Goal: Task Accomplishment & Management: Manage account settings

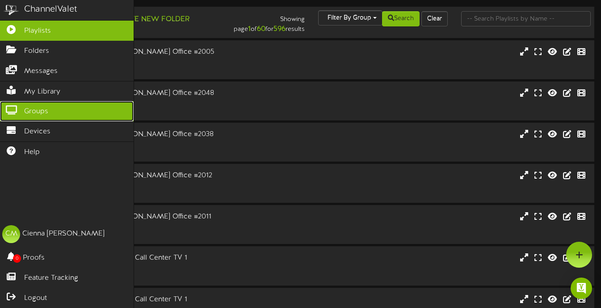
click at [26, 116] on span "Groups" at bounding box center [36, 111] width 24 height 10
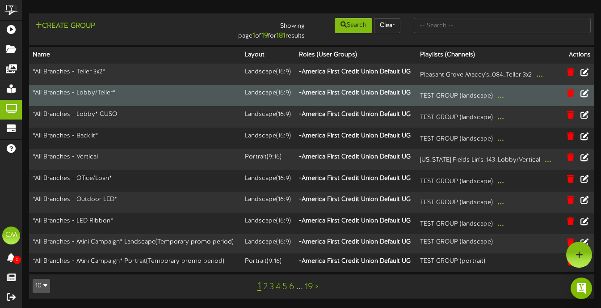
click at [124, 93] on td "*All Branches - Lobby/Teller*" at bounding box center [135, 95] width 212 height 21
click at [584, 97] on icon at bounding box center [585, 93] width 10 height 10
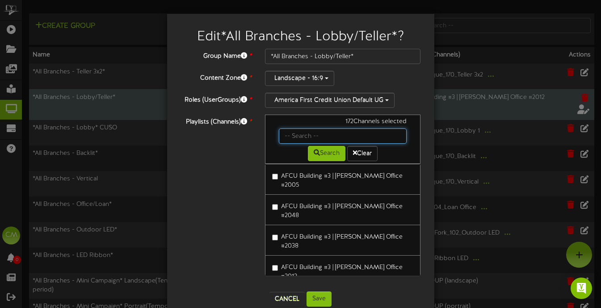
click at [289, 131] on input "text" at bounding box center [343, 135] width 128 height 15
type input "goodyear"
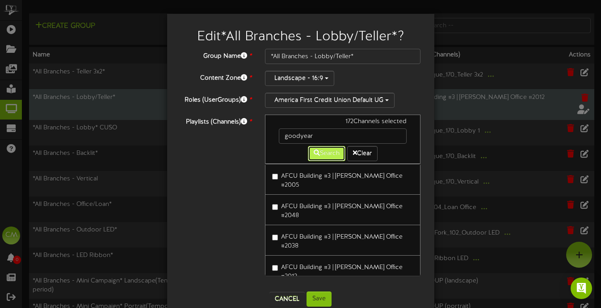
click at [324, 153] on button "Search" at bounding box center [327, 153] width 38 height 15
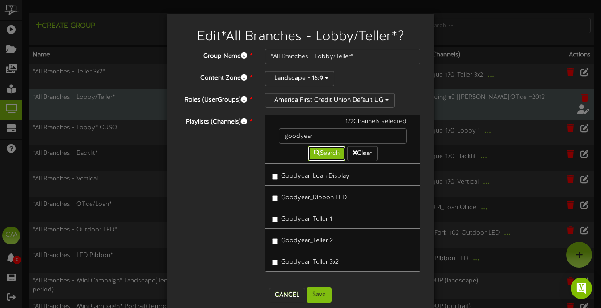
scroll to position [0, 0]
click at [276, 180] on label "Goodyear_Loan Display" at bounding box center [310, 174] width 77 height 12
click at [321, 294] on button "Save" at bounding box center [319, 293] width 25 height 15
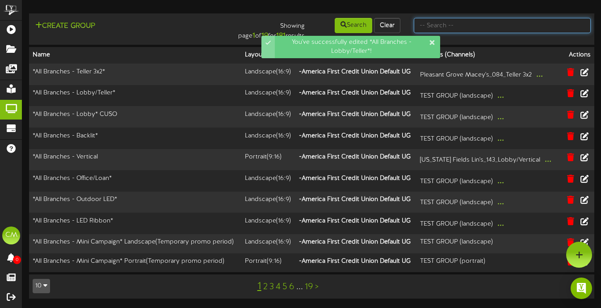
click at [447, 19] on input "text" at bounding box center [502, 25] width 177 height 15
type input "goodyear"
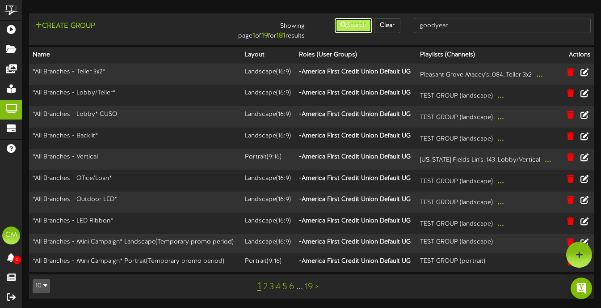
click at [352, 27] on button "Search" at bounding box center [354, 25] width 38 height 15
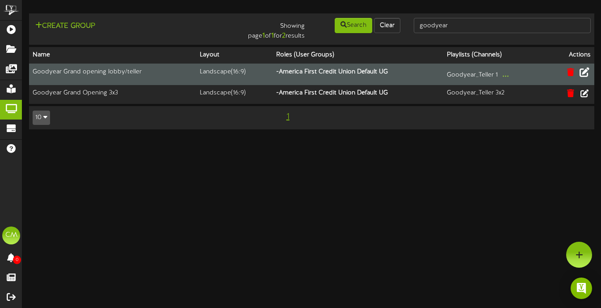
click at [584, 71] on icon at bounding box center [585, 72] width 10 height 10
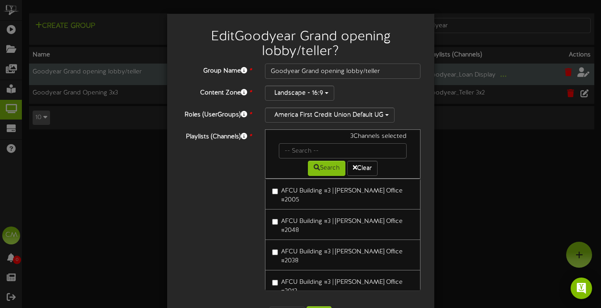
scroll to position [34, 0]
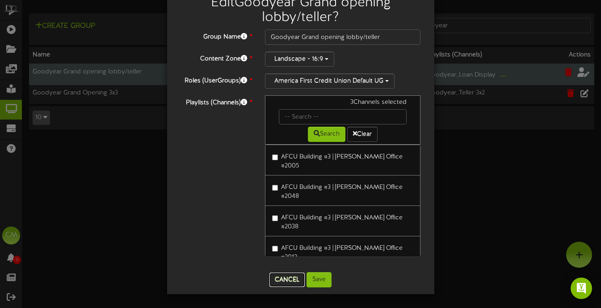
click at [284, 273] on button "Cancel" at bounding box center [287, 279] width 35 height 14
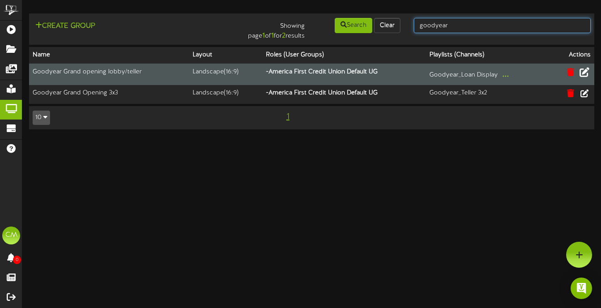
click at [468, 22] on input "goodyear" at bounding box center [502, 25] width 177 height 15
type input "[US_STATE]"
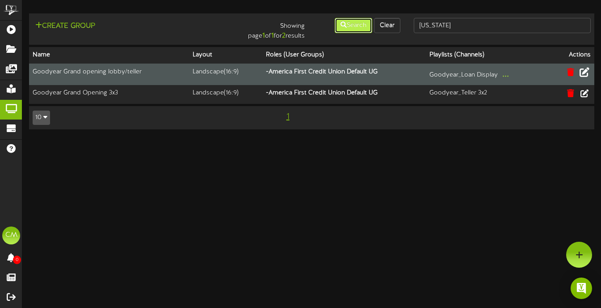
click at [354, 25] on button "Search" at bounding box center [354, 25] width 38 height 15
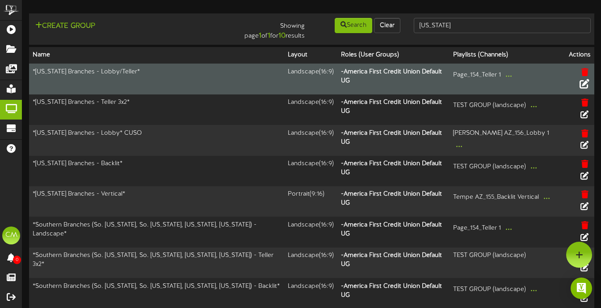
click at [590, 78] on button at bounding box center [584, 85] width 15 height 14
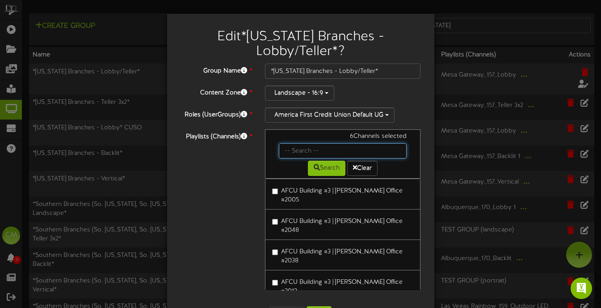
click at [319, 145] on input "text" at bounding box center [343, 150] width 128 height 15
type input "goodyear"
click at [325, 169] on button "Search" at bounding box center [327, 167] width 38 height 15
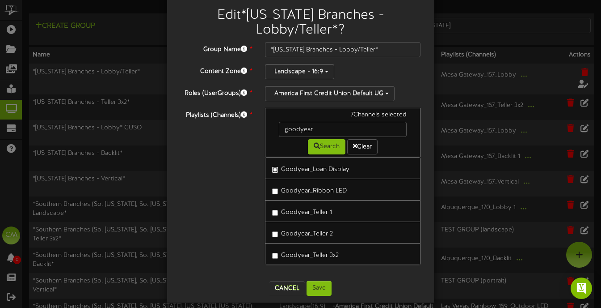
scroll to position [30, 0]
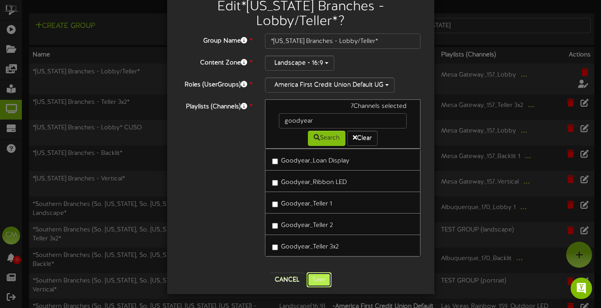
click at [319, 278] on button "Save" at bounding box center [319, 279] width 25 height 15
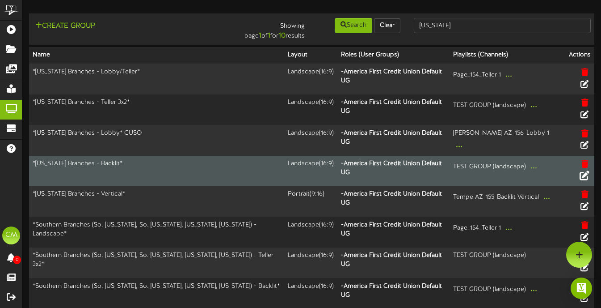
click at [585, 170] on icon at bounding box center [585, 175] width 10 height 10
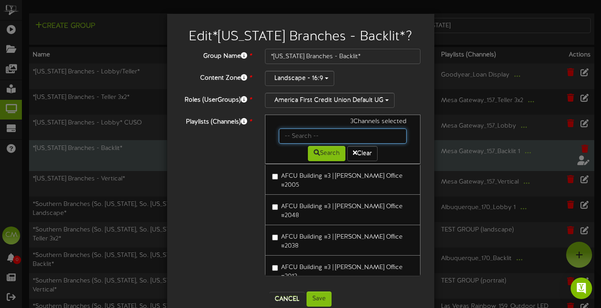
click at [335, 138] on input "text" at bounding box center [343, 135] width 128 height 15
type input "goodyear"
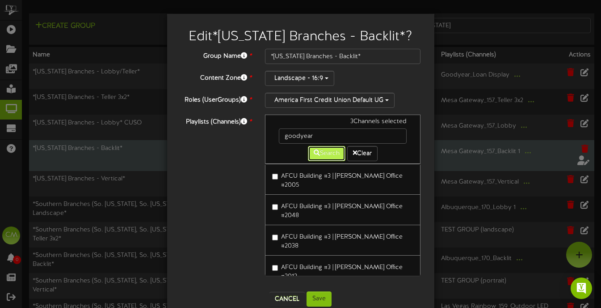
click at [318, 156] on button "Search" at bounding box center [327, 153] width 38 height 15
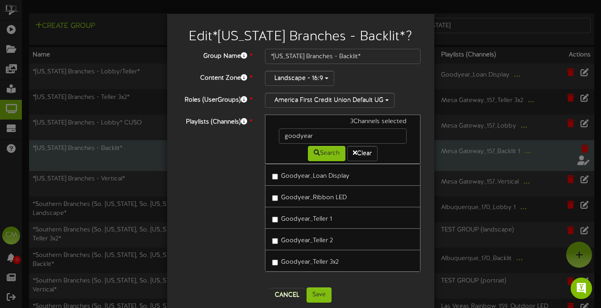
click at [273, 223] on label "Goodyear_Teller 1" at bounding box center [302, 217] width 60 height 12
click at [314, 295] on button "Save" at bounding box center [319, 294] width 25 height 15
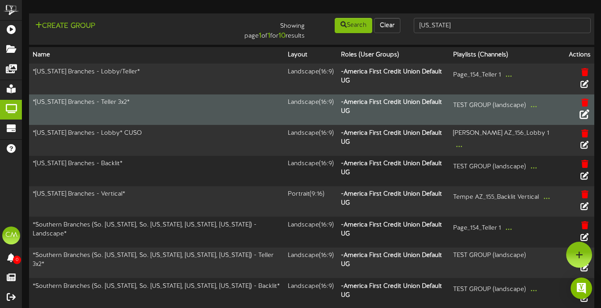
click at [583, 109] on icon at bounding box center [585, 114] width 10 height 10
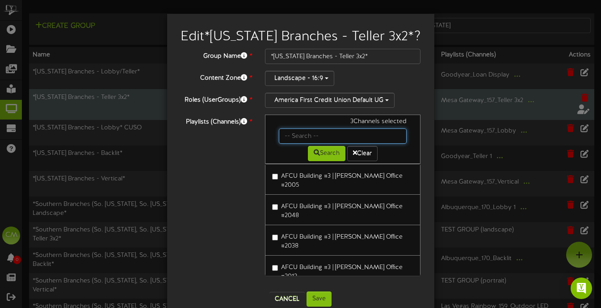
click at [306, 135] on input "text" at bounding box center [343, 135] width 128 height 15
type input "goodyear"
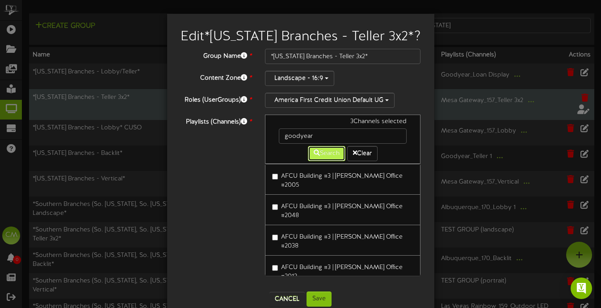
click at [325, 151] on button "Search" at bounding box center [327, 153] width 38 height 15
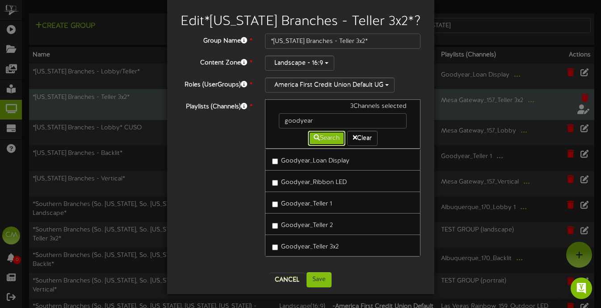
scroll to position [15, 0]
click at [324, 282] on button "Save" at bounding box center [319, 279] width 25 height 15
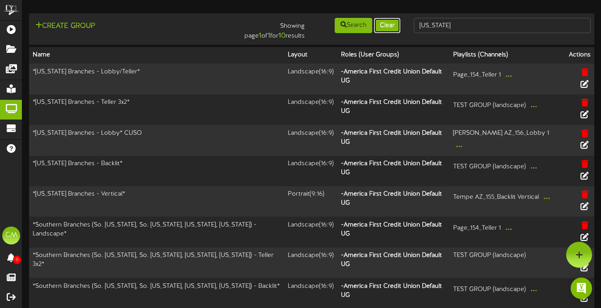
click at [385, 30] on button "Clear" at bounding box center [387, 25] width 26 height 15
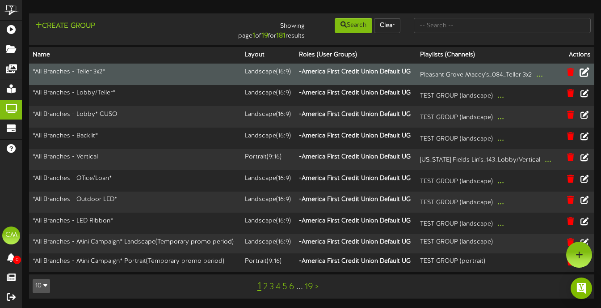
click at [584, 74] on icon at bounding box center [585, 72] width 10 height 10
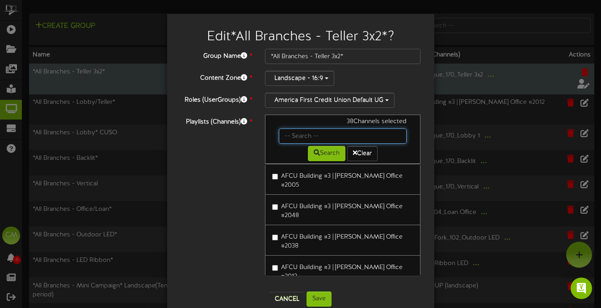
click at [318, 142] on input "text" at bounding box center [343, 135] width 128 height 15
type input "goodyear"
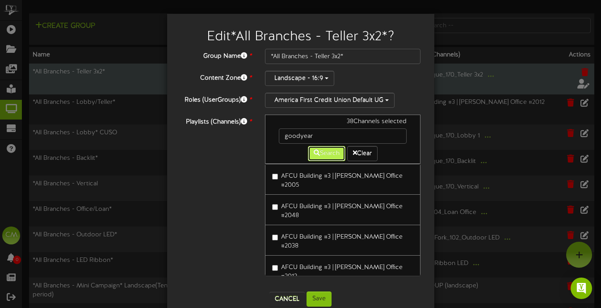
click at [326, 155] on button "Search" at bounding box center [327, 153] width 38 height 15
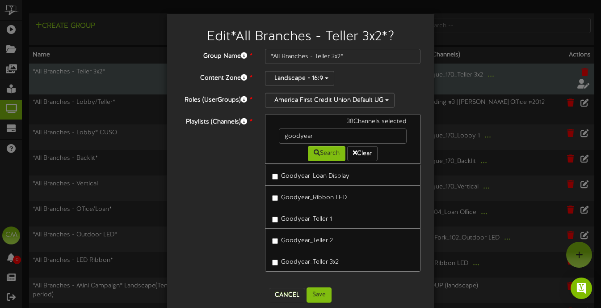
click at [296, 262] on label "Goodyear_Teller 3x2" at bounding box center [305, 260] width 67 height 12
click at [322, 298] on button "Save" at bounding box center [319, 294] width 25 height 15
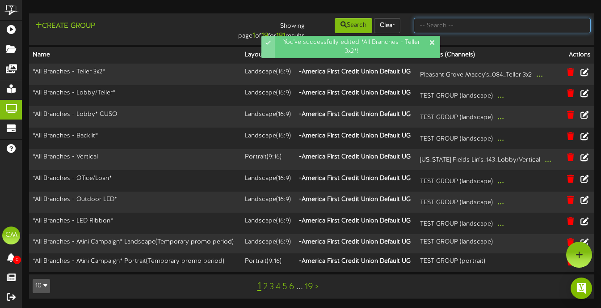
click at [475, 27] on input "text" at bounding box center [502, 25] width 177 height 15
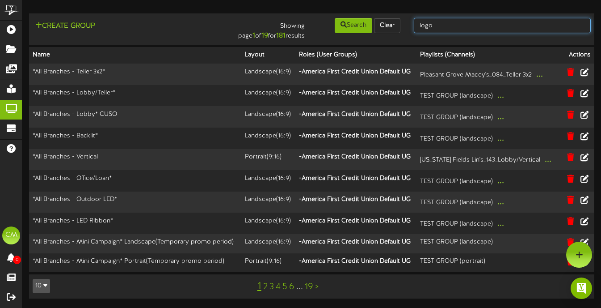
type input "logo"
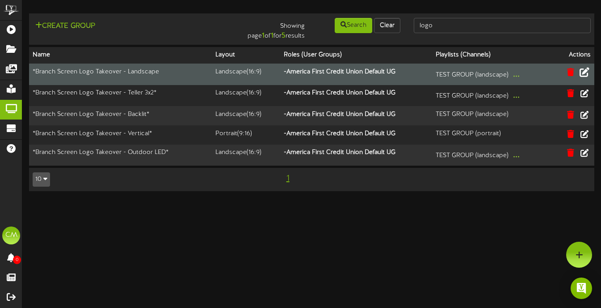
click at [584, 72] on icon at bounding box center [585, 72] width 10 height 10
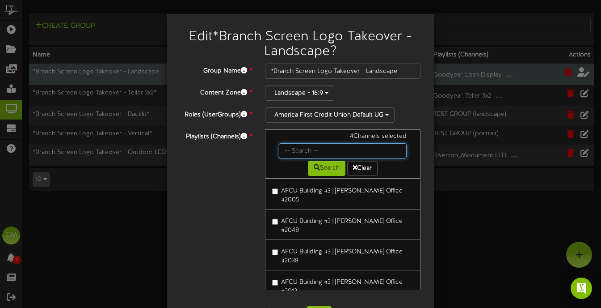
click at [349, 144] on input "text" at bounding box center [343, 150] width 128 height 15
type input "goodyear"
click at [316, 162] on button "Search" at bounding box center [327, 167] width 38 height 15
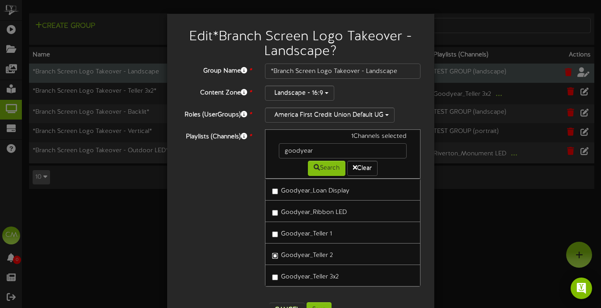
scroll to position [30, 0]
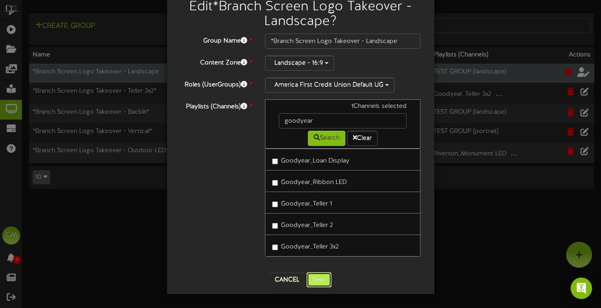
click at [316, 278] on button "Save" at bounding box center [319, 279] width 25 height 15
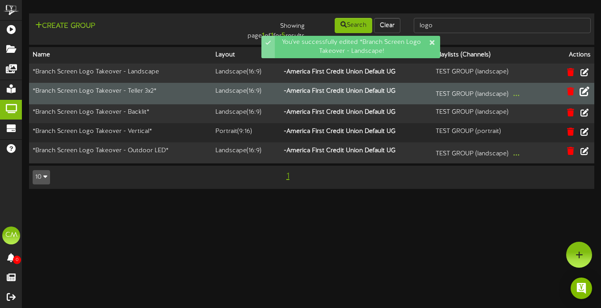
click at [586, 94] on icon at bounding box center [585, 91] width 10 height 10
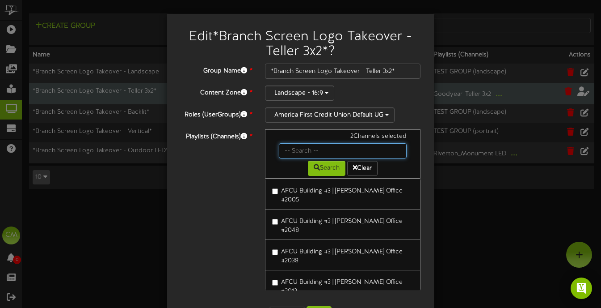
click at [369, 149] on input "text" at bounding box center [343, 150] width 128 height 15
type input "goodyear"
click at [331, 163] on button "Search" at bounding box center [327, 167] width 38 height 15
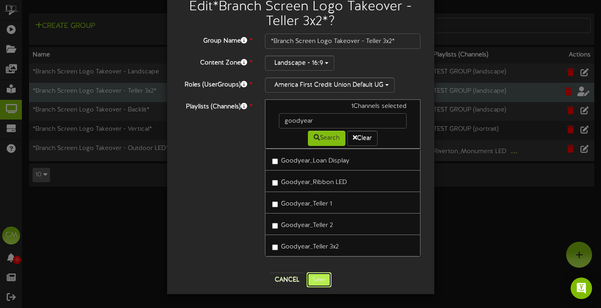
click at [316, 284] on button "Save" at bounding box center [319, 279] width 25 height 15
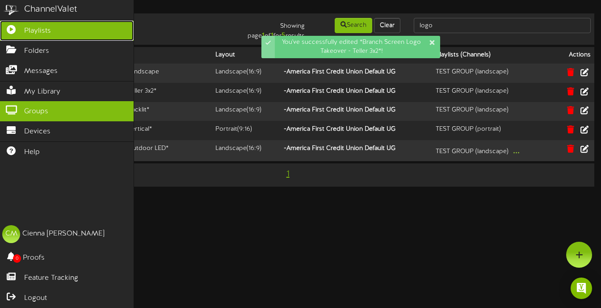
click at [22, 27] on link "Playlists" at bounding box center [67, 31] width 134 height 20
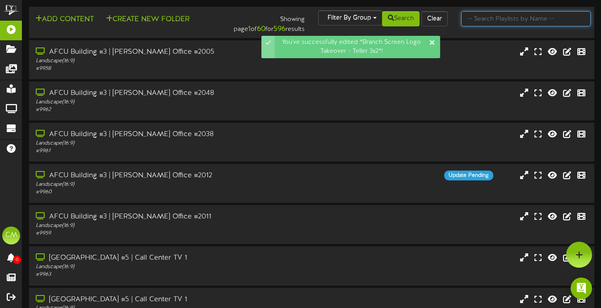
click at [489, 20] on input "text" at bounding box center [526, 18] width 130 height 15
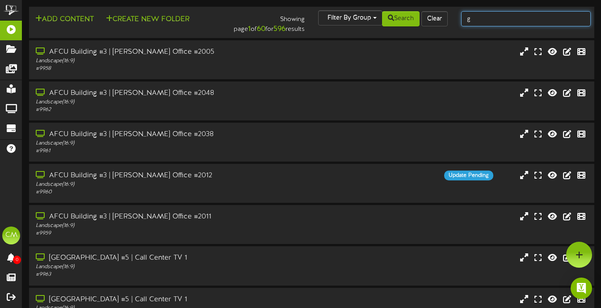
type input "goodyear"
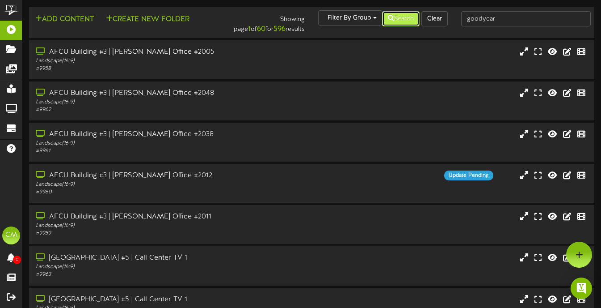
click at [406, 25] on button "Search" at bounding box center [401, 18] width 38 height 15
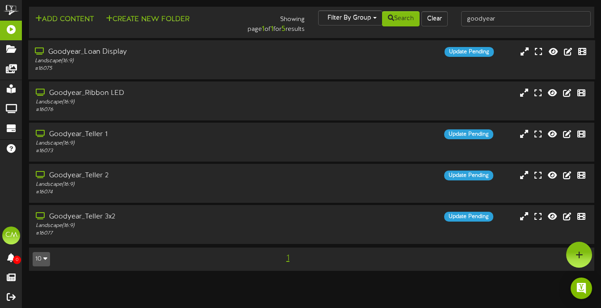
click at [369, 57] on div "Goodyear_Loan Display Landscape ( 16:9 ) # 16075 Update Pending" at bounding box center [311, 59] width 567 height 25
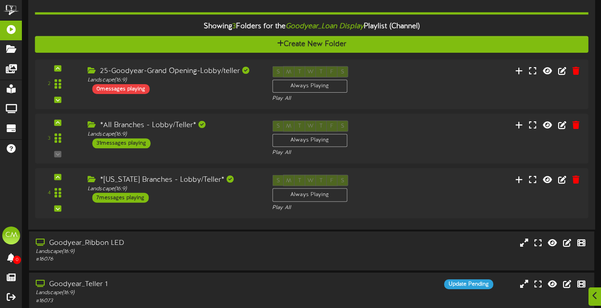
scroll to position [75, 0]
click at [172, 25] on div "Showing 3 Folders for the Goodyear_Loan Display Playlist (Channel)" at bounding box center [311, 25] width 567 height 19
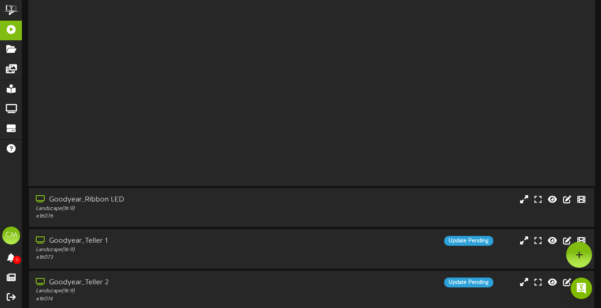
scroll to position [0, 0]
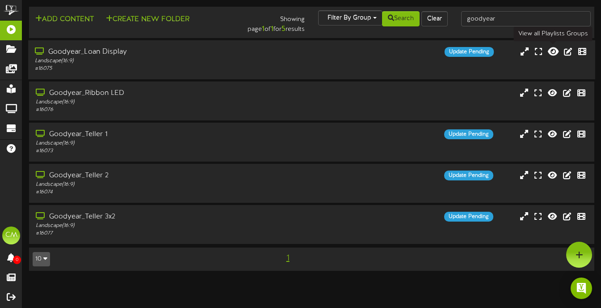
click at [554, 50] on icon at bounding box center [553, 51] width 11 height 10
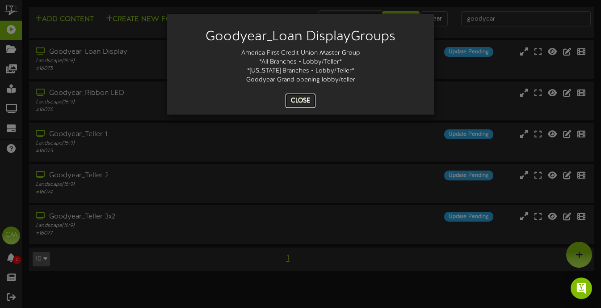
click at [297, 99] on button "Close" at bounding box center [301, 100] width 30 height 14
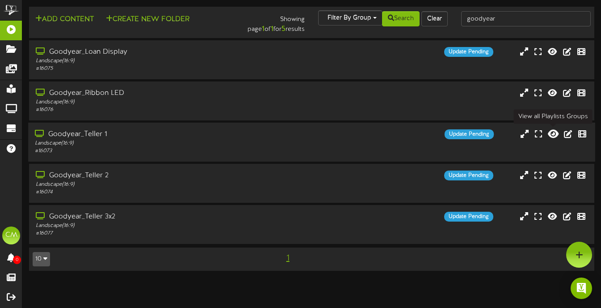
click at [553, 136] on icon at bounding box center [553, 134] width 11 height 10
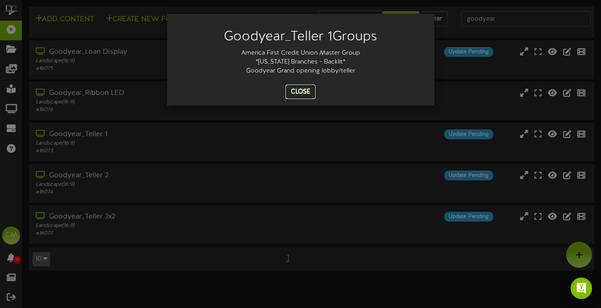
click at [308, 93] on button "Close" at bounding box center [301, 91] width 30 height 14
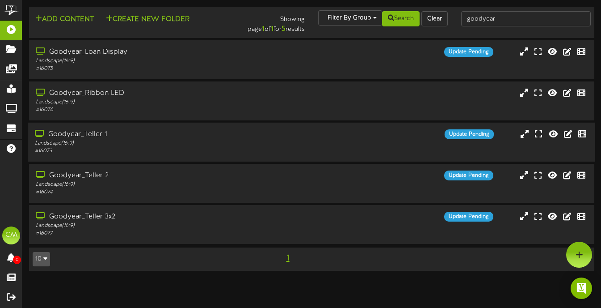
click at [306, 136] on div "Update Pending" at bounding box center [383, 134] width 236 height 10
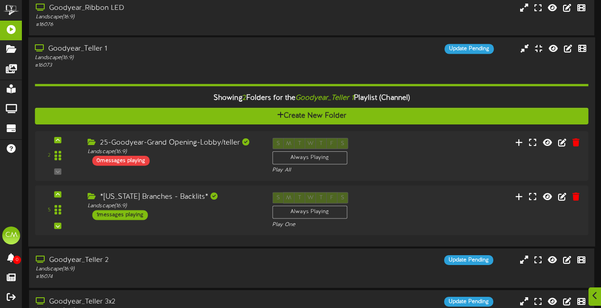
scroll to position [85, 0]
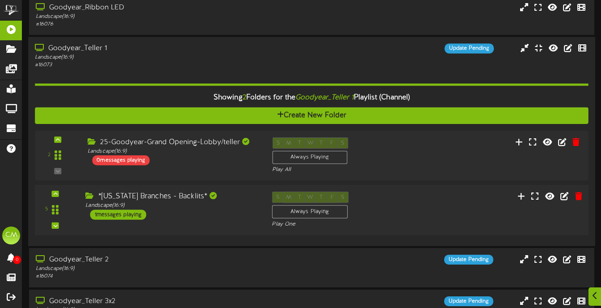
click at [201, 200] on div "*[US_STATE] Branches - Backlits*" at bounding box center [171, 196] width 173 height 10
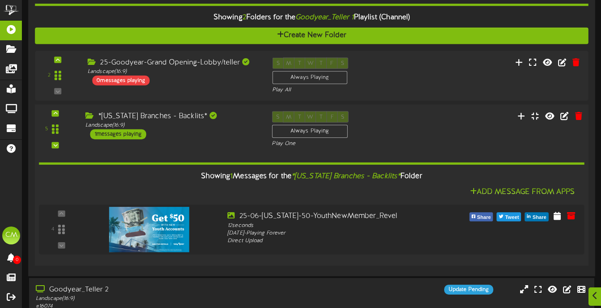
scroll to position [167, 0]
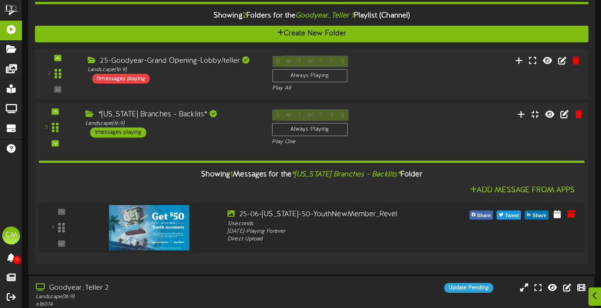
click at [227, 112] on div "*[US_STATE] Branches - Backlits*" at bounding box center [171, 115] width 173 height 10
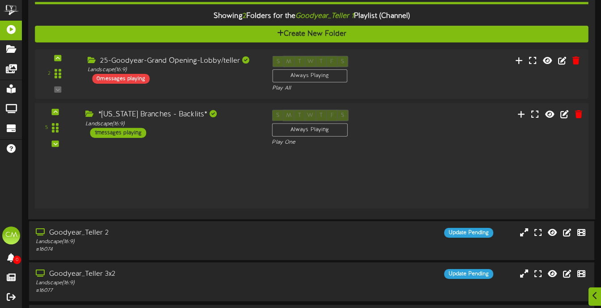
scroll to position [142, 0]
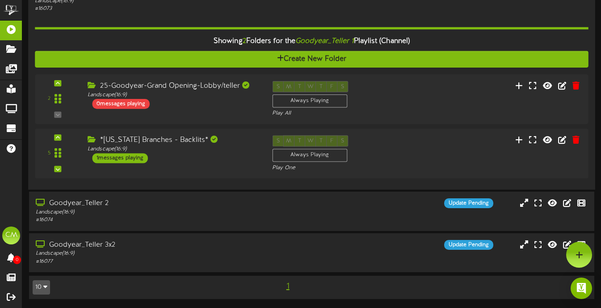
click at [466, 36] on div "Showing 2 Folders for the Goodyear_Teller 1 Playlist (Channel)" at bounding box center [311, 41] width 567 height 19
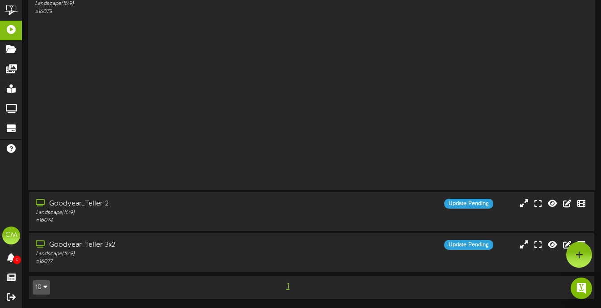
scroll to position [0, 0]
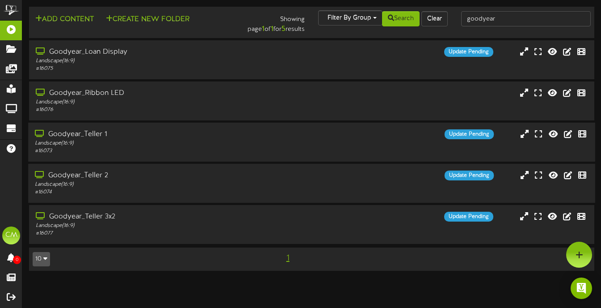
click at [345, 177] on div "Update Pending" at bounding box center [383, 175] width 236 height 10
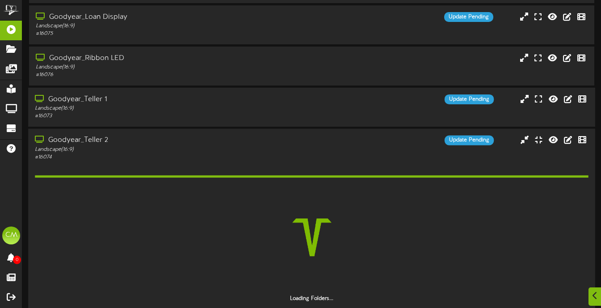
scroll to position [42, 0]
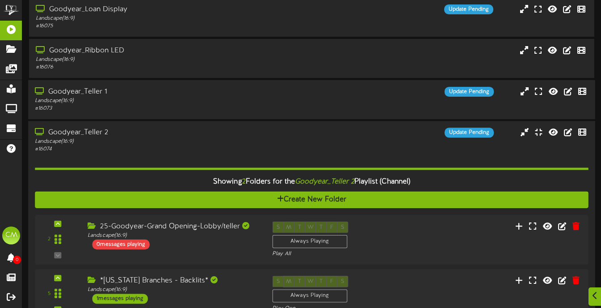
click at [360, 148] on div "Goodyear_Teller 2 Landscape ( 16:9 ) # 16074 Update Pending" at bounding box center [311, 140] width 567 height 25
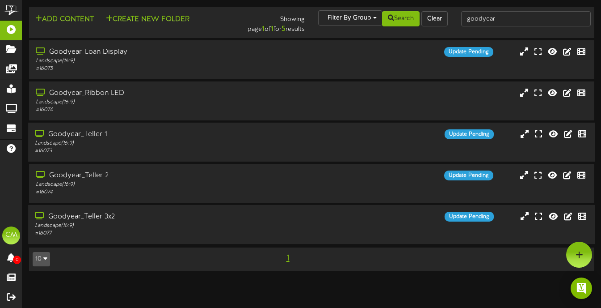
click at [341, 223] on div "Goodyear_Teller 3x2 Landscape ( 16:9 ) # 16077 Update Pending" at bounding box center [311, 223] width 567 height 25
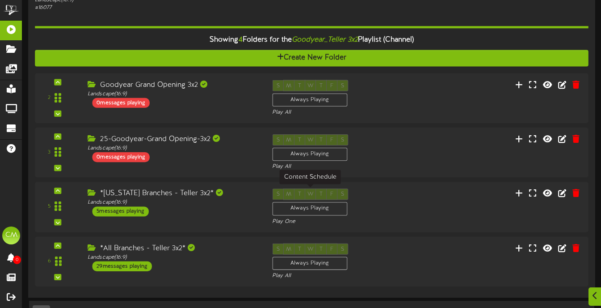
scroll to position [250, 0]
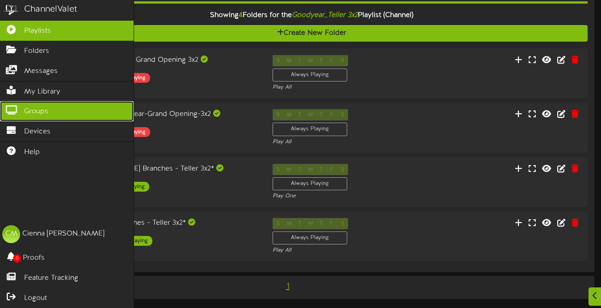
click at [43, 110] on span "Groups" at bounding box center [36, 111] width 24 height 10
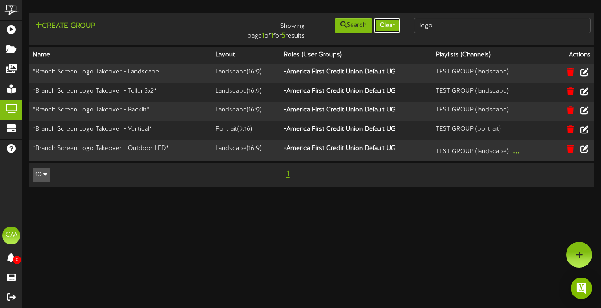
click at [396, 25] on button "Clear" at bounding box center [387, 25] width 26 height 15
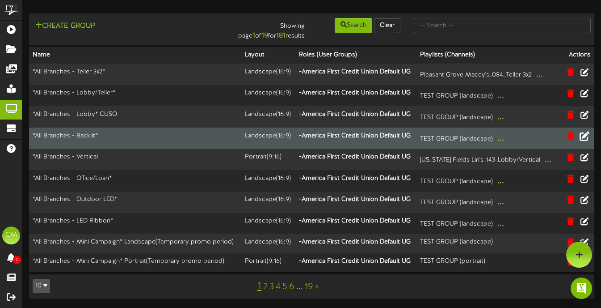
click at [587, 140] on icon at bounding box center [585, 136] width 10 height 10
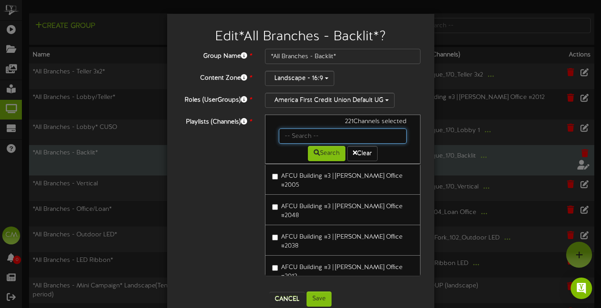
click at [314, 135] on input "text" at bounding box center [343, 135] width 128 height 15
type input "goodyear"
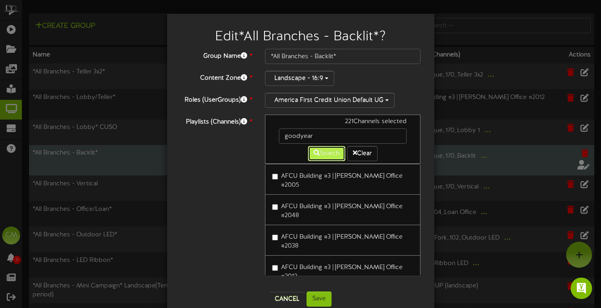
click at [327, 157] on button "Search" at bounding box center [327, 153] width 38 height 15
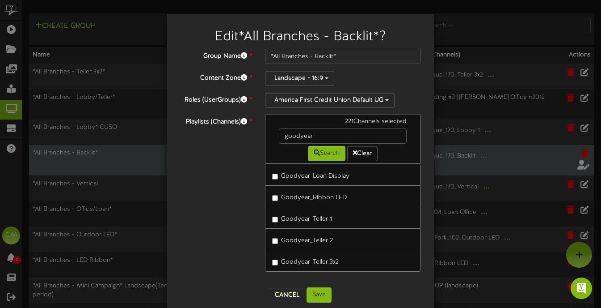
click at [278, 219] on label "Goodyear_Teller 1" at bounding box center [302, 217] width 60 height 12
click at [278, 236] on label "Goodyear_Teller 2" at bounding box center [302, 239] width 61 height 12
click at [314, 287] on button "Save" at bounding box center [319, 294] width 25 height 15
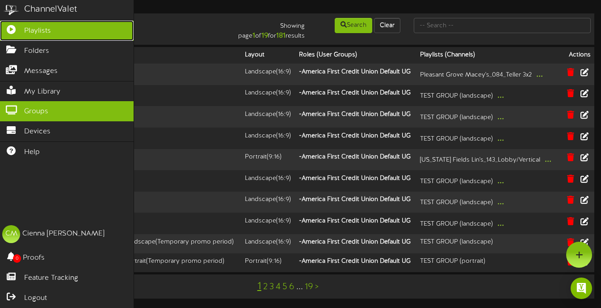
click at [43, 34] on span "Playlists" at bounding box center [37, 31] width 27 height 10
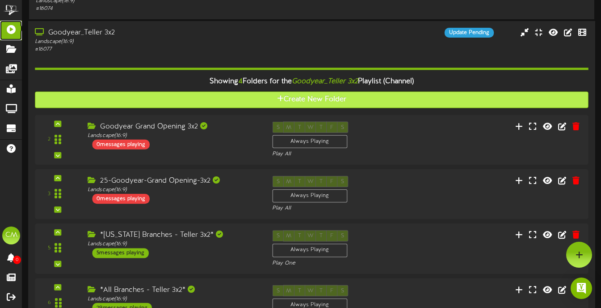
scroll to position [171, 0]
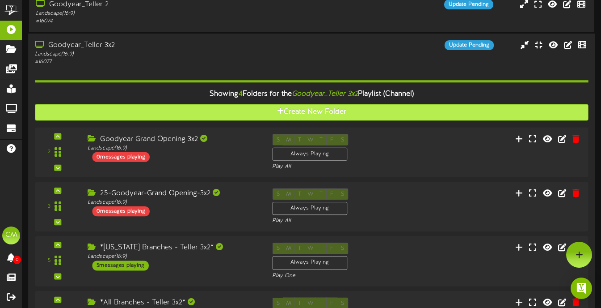
click at [194, 54] on div "Landscape ( 16:9 )" at bounding box center [146, 55] width 223 height 8
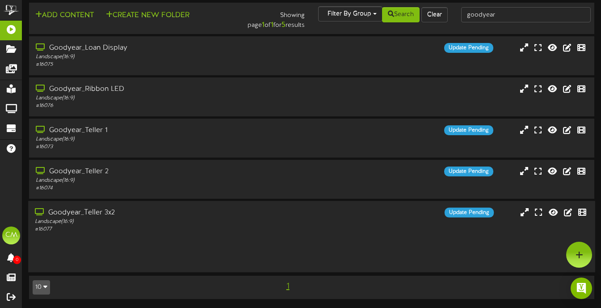
scroll to position [0, 0]
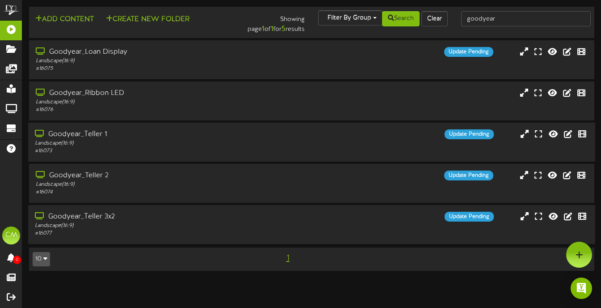
click at [177, 158] on div "Goodyear_Teller 1 Landscape ( 16:9 ) # 16073 Update Pending" at bounding box center [311, 141] width 567 height 39
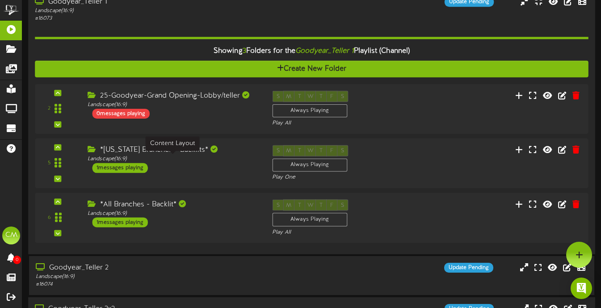
scroll to position [131, 0]
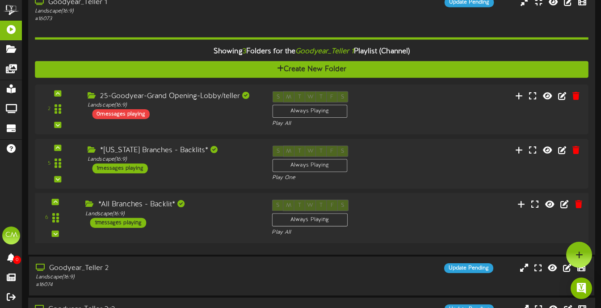
click at [177, 224] on div "*All Branches - Backlit* Landscape ( 16:9 ) 1 messages playing" at bounding box center [172, 214] width 186 height 28
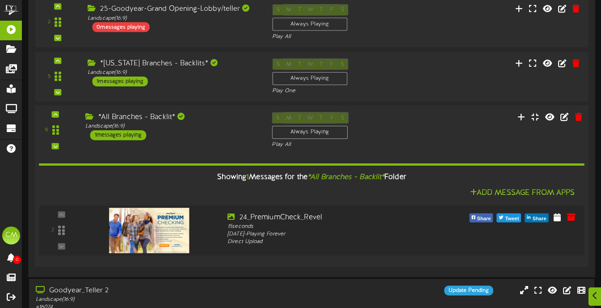
scroll to position [220, 0]
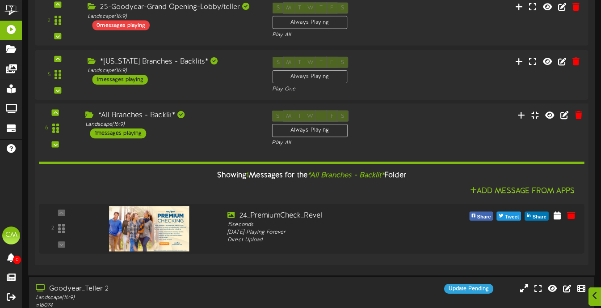
click at [177, 131] on div "*All Branches - Backlit* Landscape ( 16:9 ) 1 messages playing" at bounding box center [172, 124] width 186 height 28
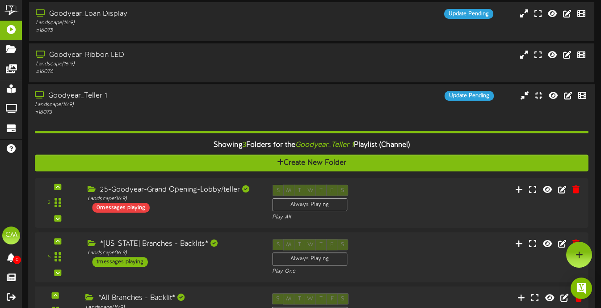
scroll to position [0, 0]
